Goal: Transaction & Acquisition: Purchase product/service

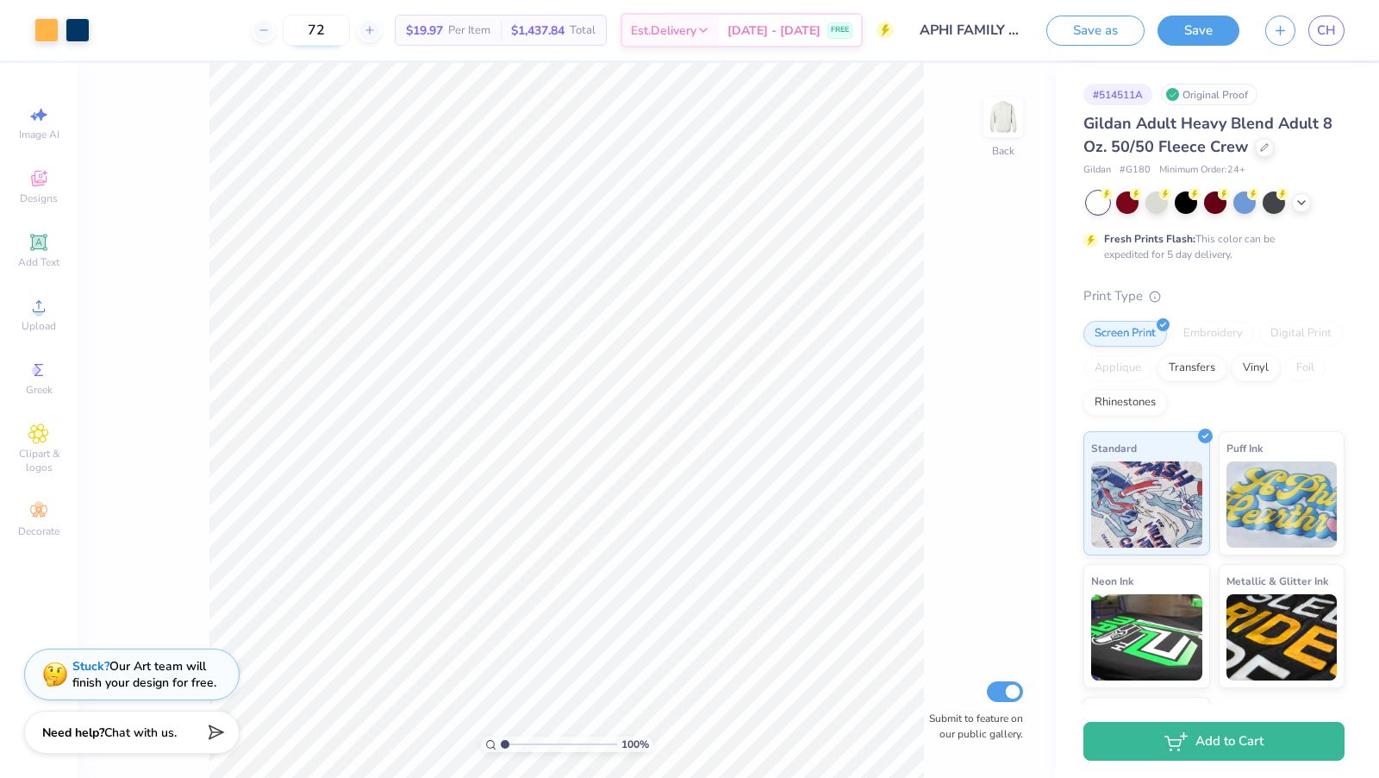
click at [350, 29] on input "72" at bounding box center [316, 30] width 67 height 31
type input "75"
click at [682, 26] on span "Est. Delivery" at bounding box center [664, 33] width 66 height 18
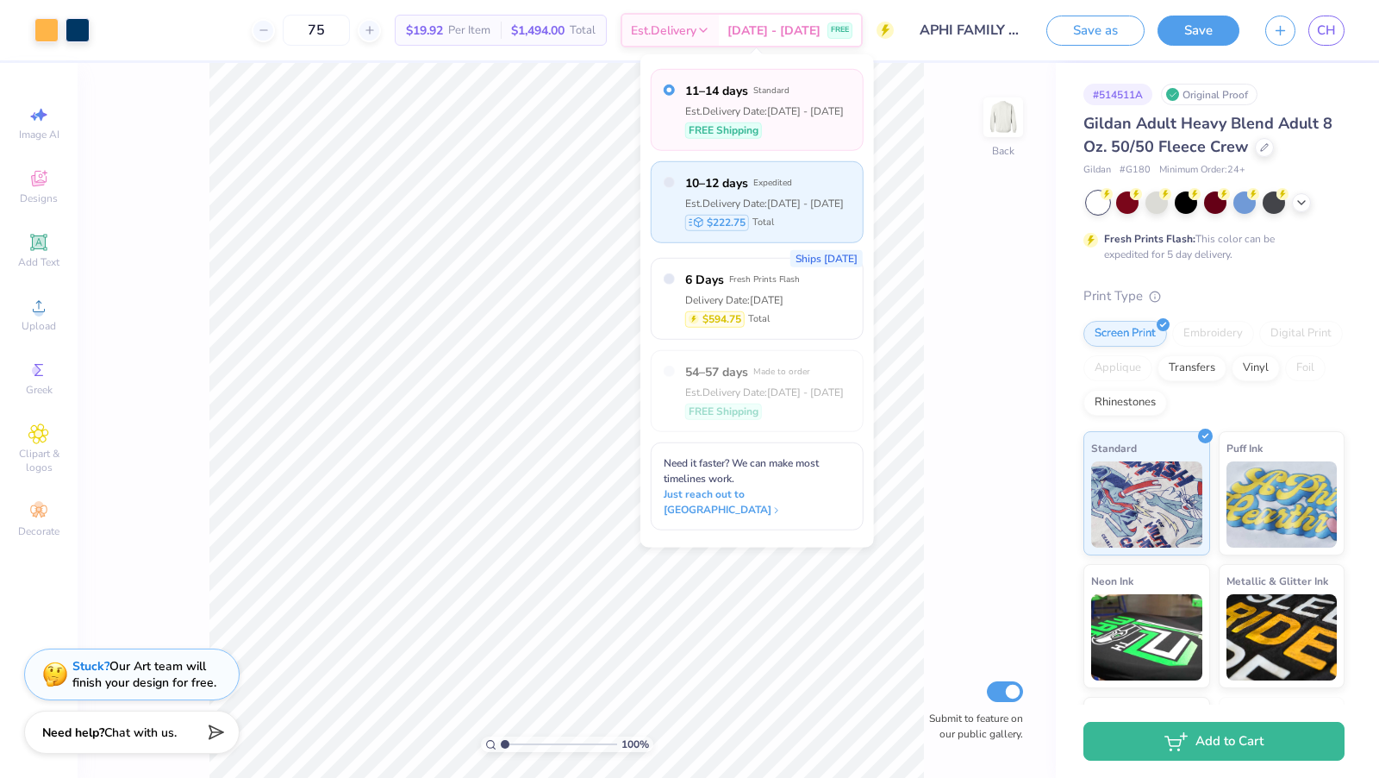
click at [820, 226] on div "$222.75 Total" at bounding box center [764, 222] width 159 height 16
radio input "false"
radio input "true"
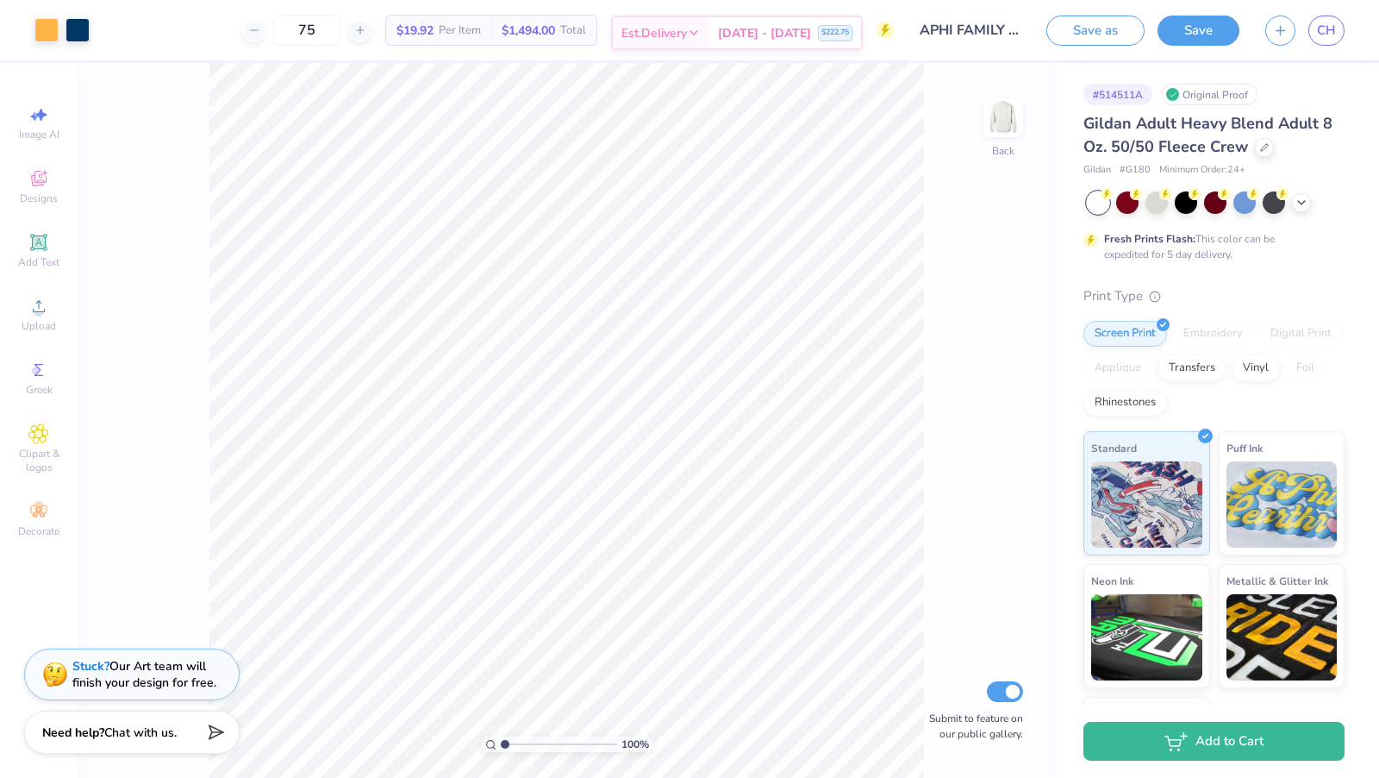
click at [682, 33] on span "Est. Delivery" at bounding box center [655, 33] width 66 height 18
click at [687, 34] on span "Est. Delivery" at bounding box center [655, 33] width 66 height 18
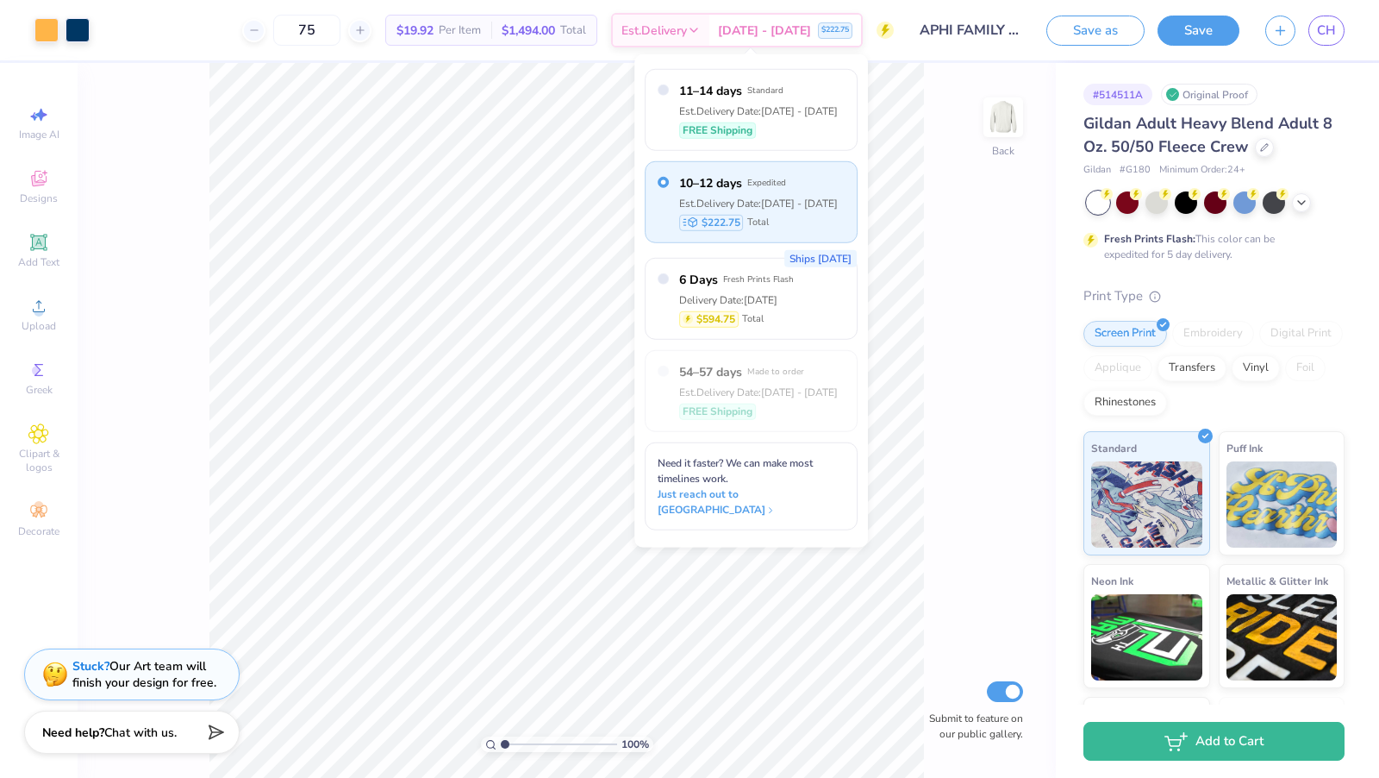
click at [936, 151] on div "100 % Back Submit to feature on our public gallery." at bounding box center [567, 420] width 979 height 715
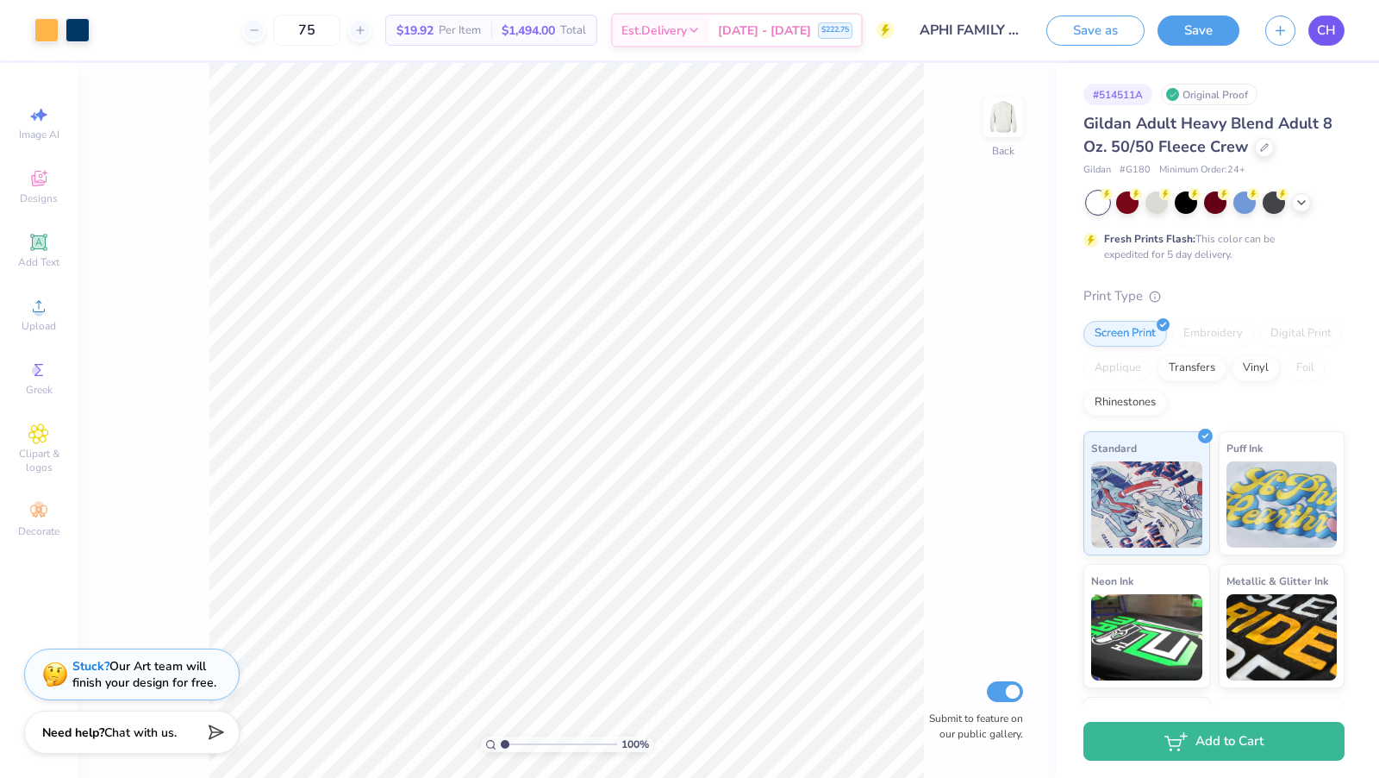
click at [1336, 28] on link "CH" at bounding box center [1327, 31] width 36 height 30
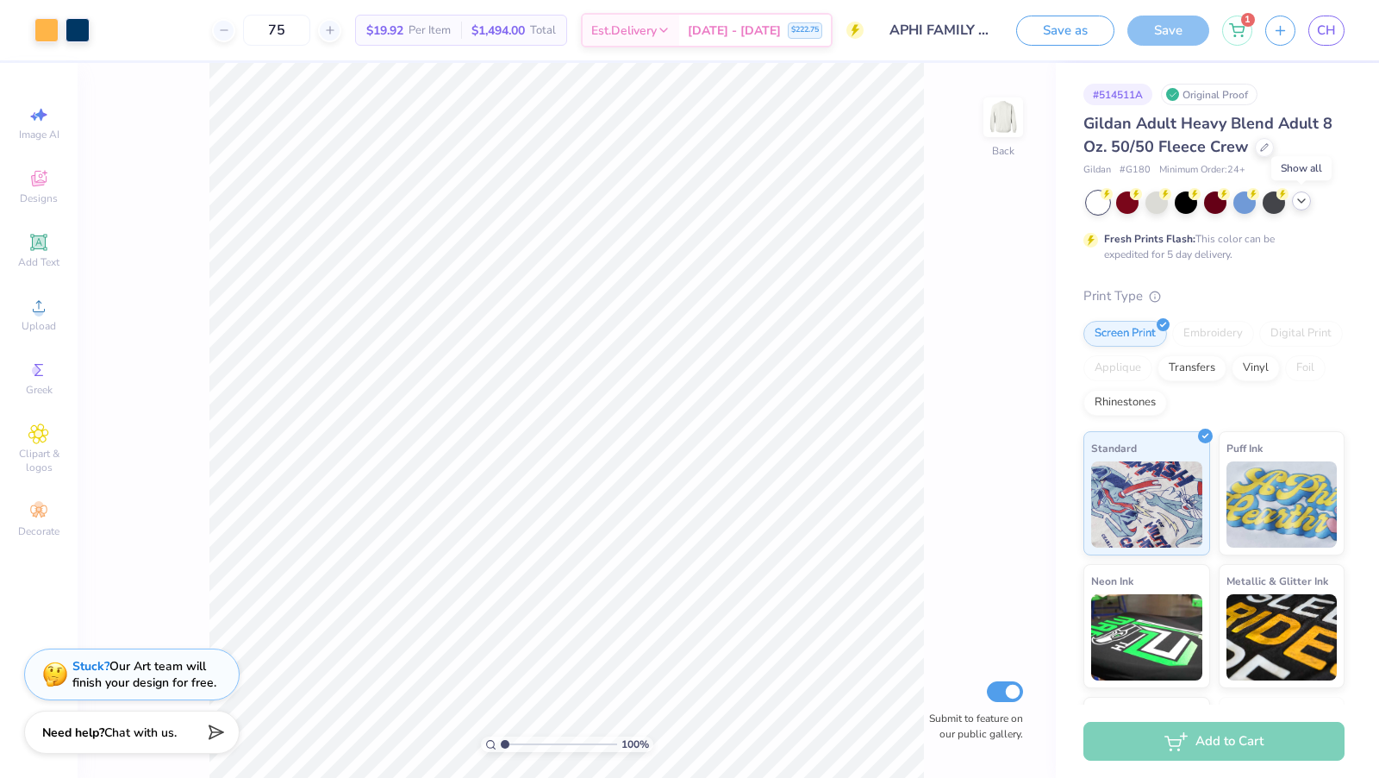
click at [1306, 194] on icon at bounding box center [1302, 201] width 14 height 14
